Goal: Task Accomplishment & Management: Manage account settings

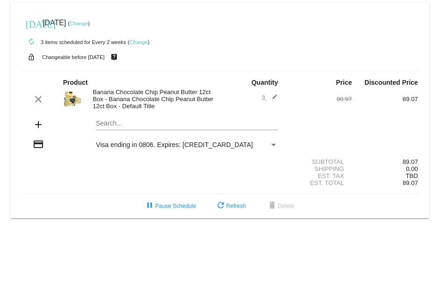
click at [270, 144] on div "Payment Method" at bounding box center [273, 144] width 8 height 7
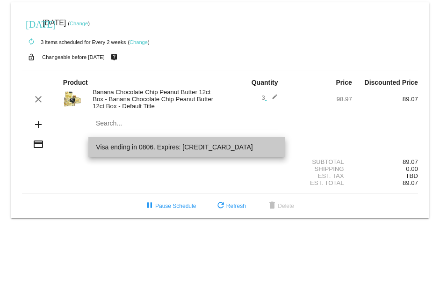
click at [138, 145] on span "Visa ending in 0806. Expires: [CREDIT_CARD_DATA]" at bounding box center [187, 147] width 182 height 20
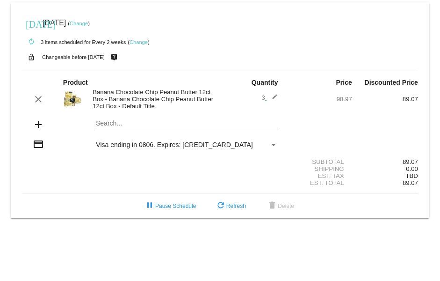
click at [279, 145] on div "Visa ending in 0806. Expires: [CREDIT_CARD_DATA]" at bounding box center [187, 144] width 198 height 7
click at [138, 39] on link "Change" at bounding box center [139, 42] width 18 height 6
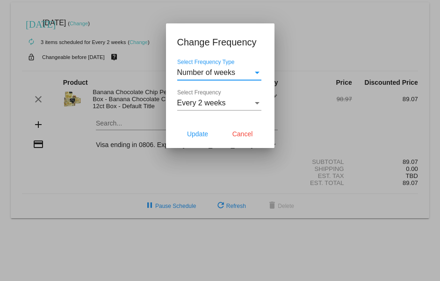
click at [258, 72] on div "Select Frequency Type" at bounding box center [257, 73] width 5 height 2
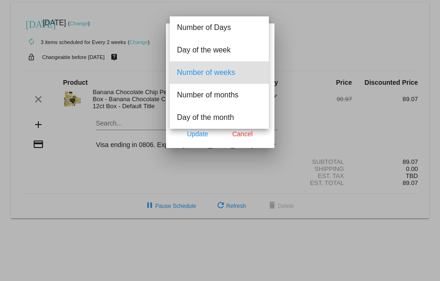
click at [236, 63] on span "Number of weeks" at bounding box center [219, 72] width 84 height 22
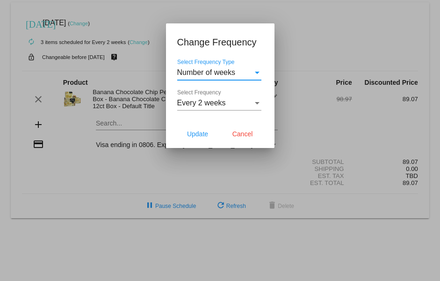
click at [259, 101] on div "Select Frequency" at bounding box center [257, 103] width 8 height 8
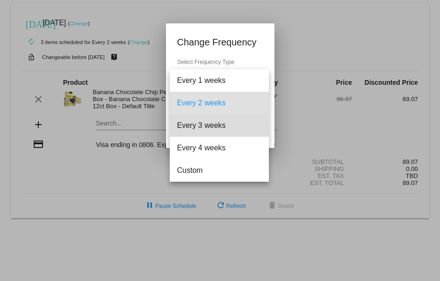
click at [237, 123] on span "Every 3 weeks" at bounding box center [219, 125] width 84 height 22
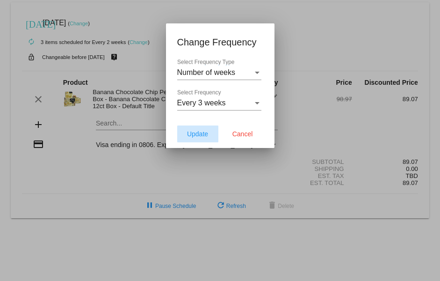
click at [189, 131] on span "Update" at bounding box center [197, 133] width 21 height 7
